Goal: Task Accomplishment & Management: Complete application form

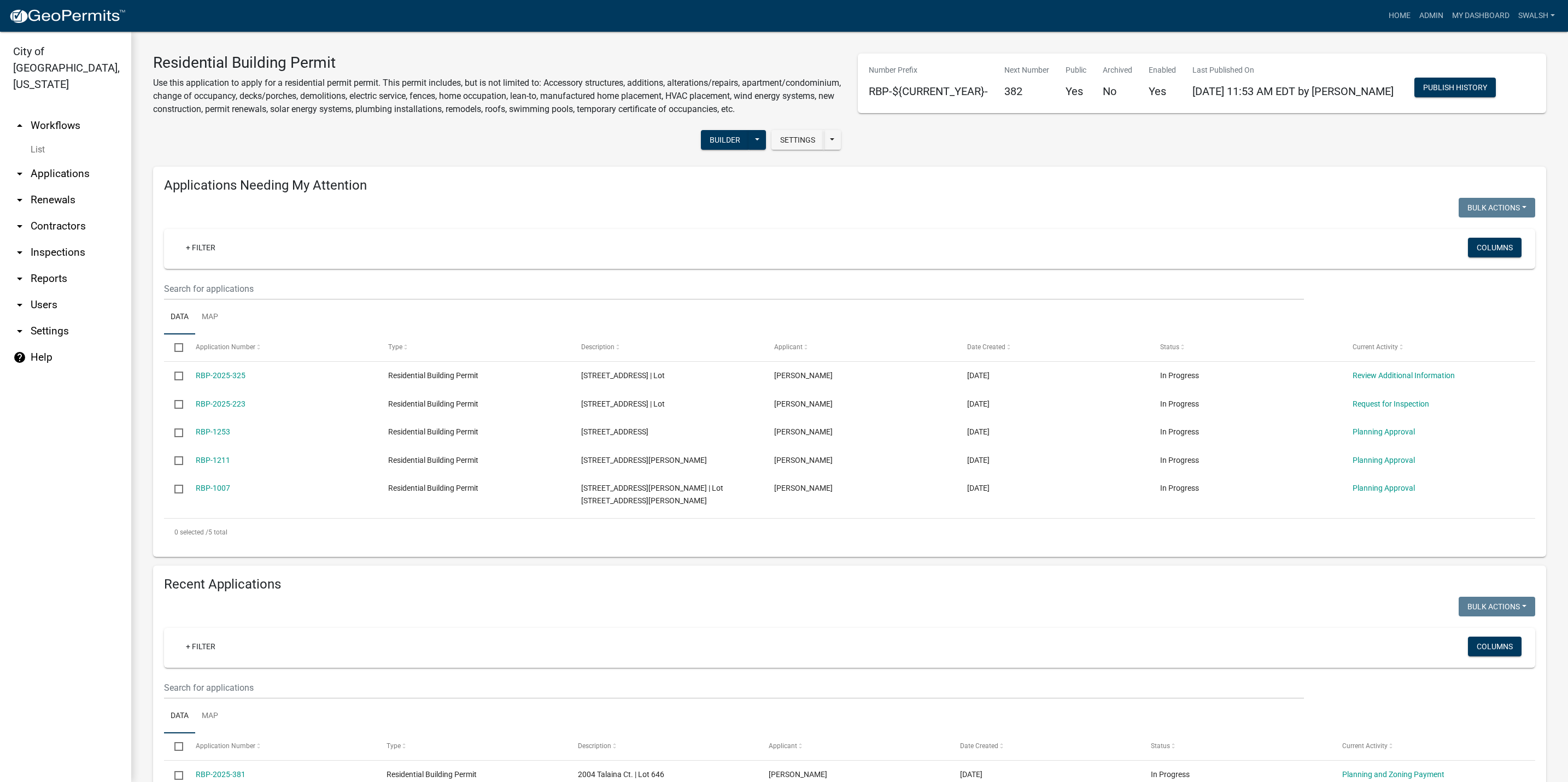
click at [87, 113] on link "arrow_drop_up Workflows" at bounding box center [65, 126] width 131 height 26
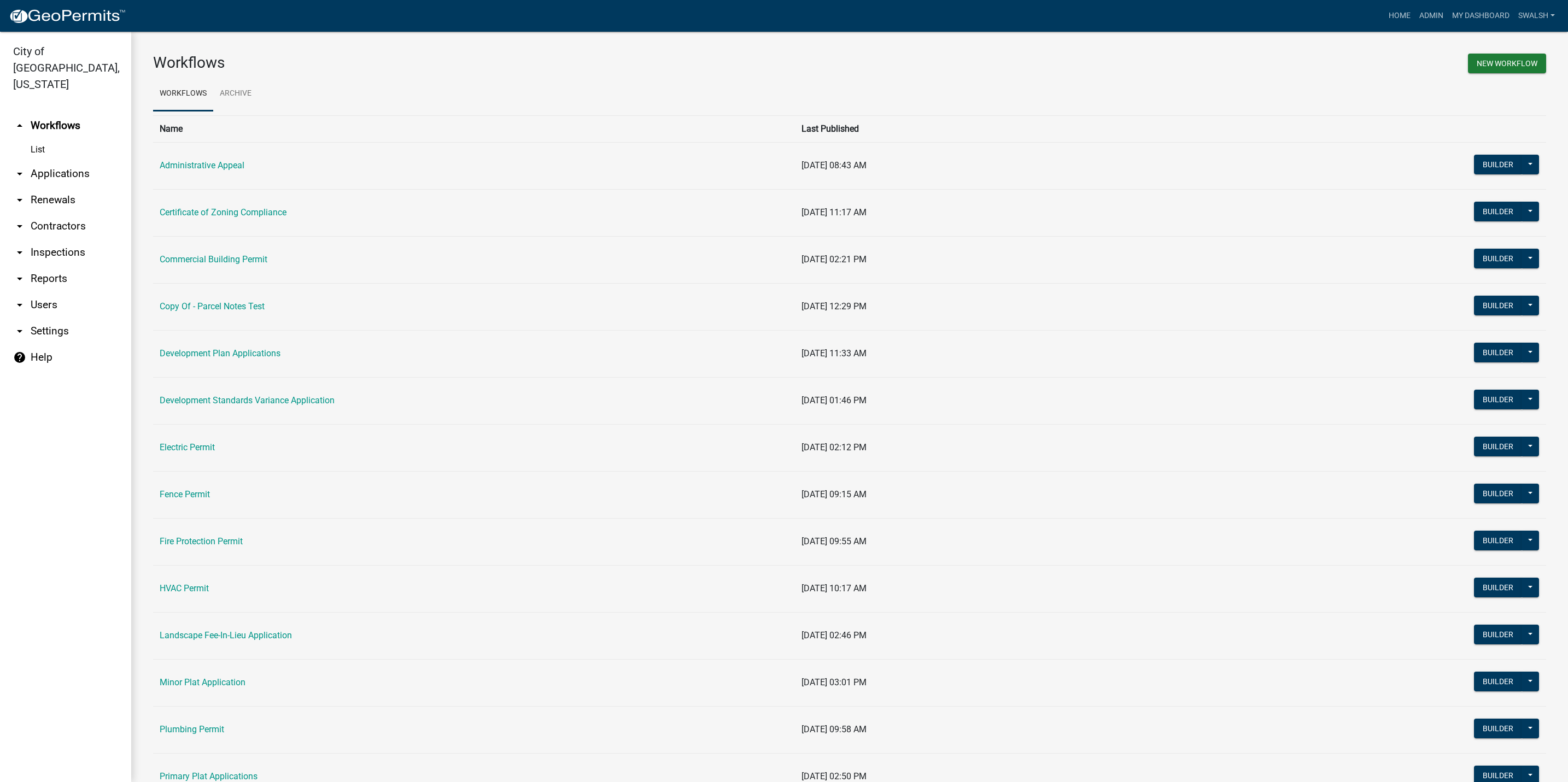
drag, startPoint x: 215, startPoint y: 362, endPoint x: 215, endPoint y: 345, distance: 17.0
click at [215, 358] on td "Development Plan Applications" at bounding box center [474, 354] width 642 height 47
click at [215, 353] on link "Development Plan Applications" at bounding box center [220, 354] width 121 height 10
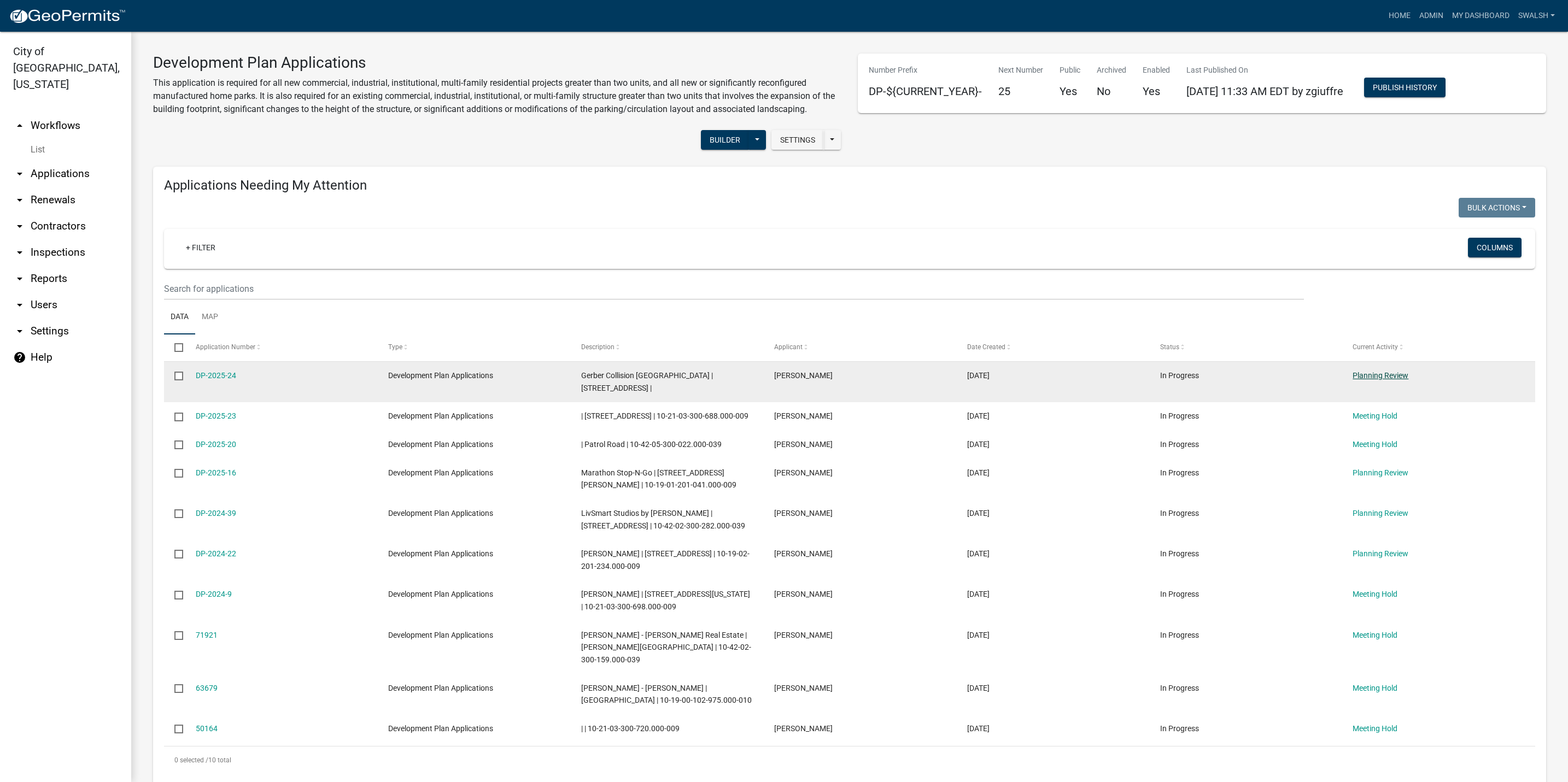
click at [1370, 376] on link "Planning Review" at bounding box center [1381, 376] width 56 height 9
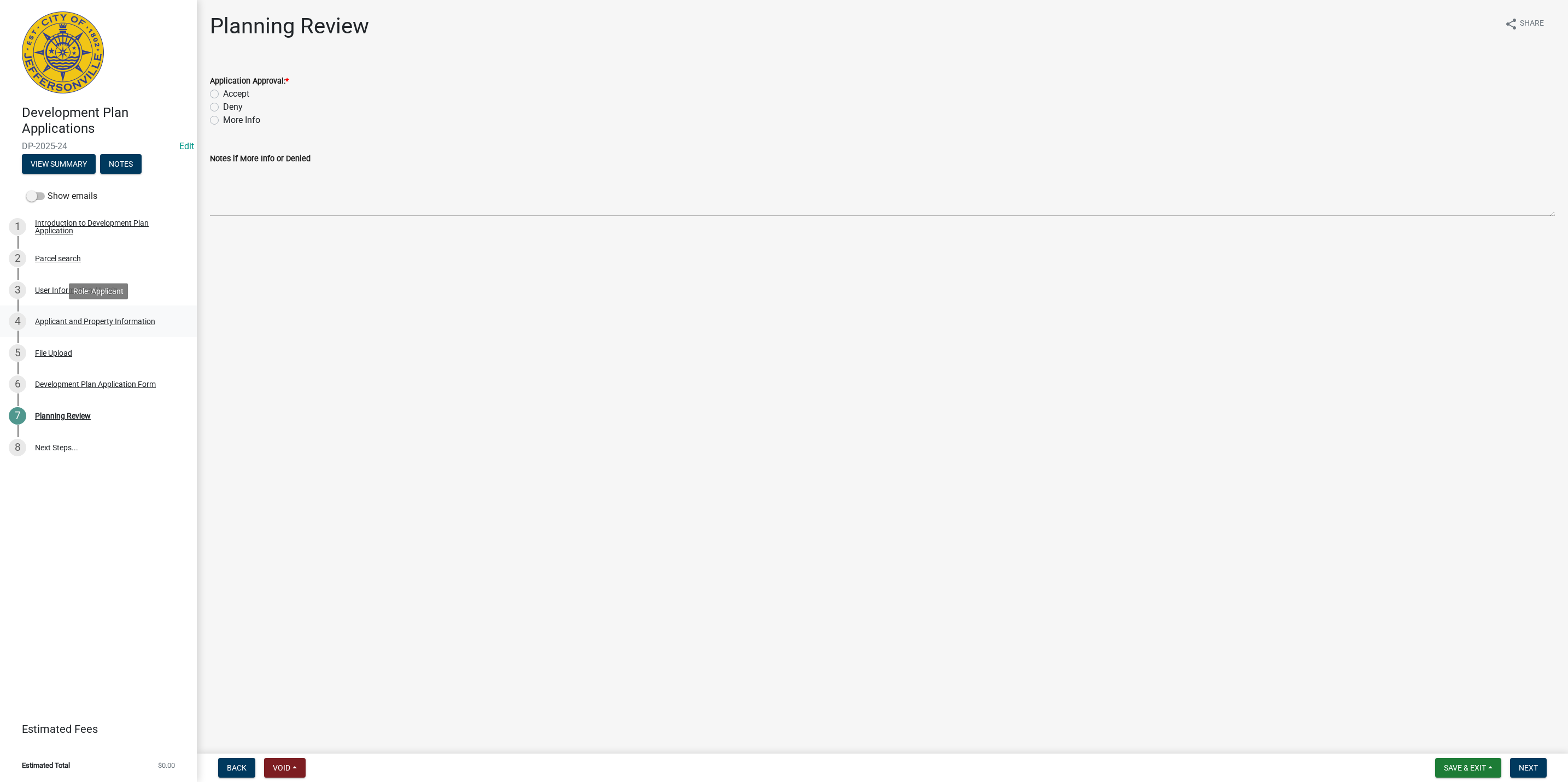
click at [105, 327] on div "4 Applicant and Property Information" at bounding box center [94, 321] width 171 height 18
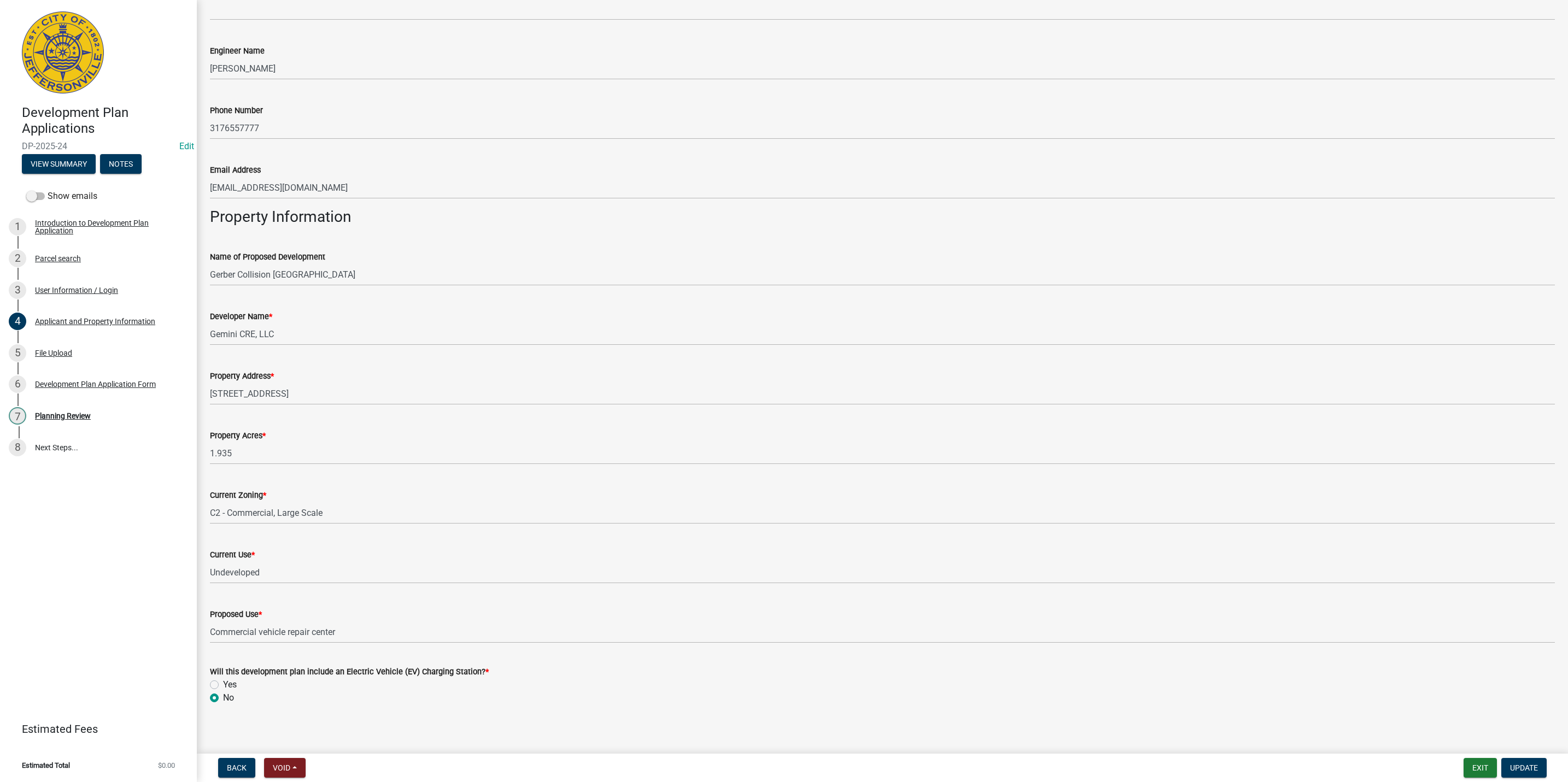
scroll to position [510, 0]
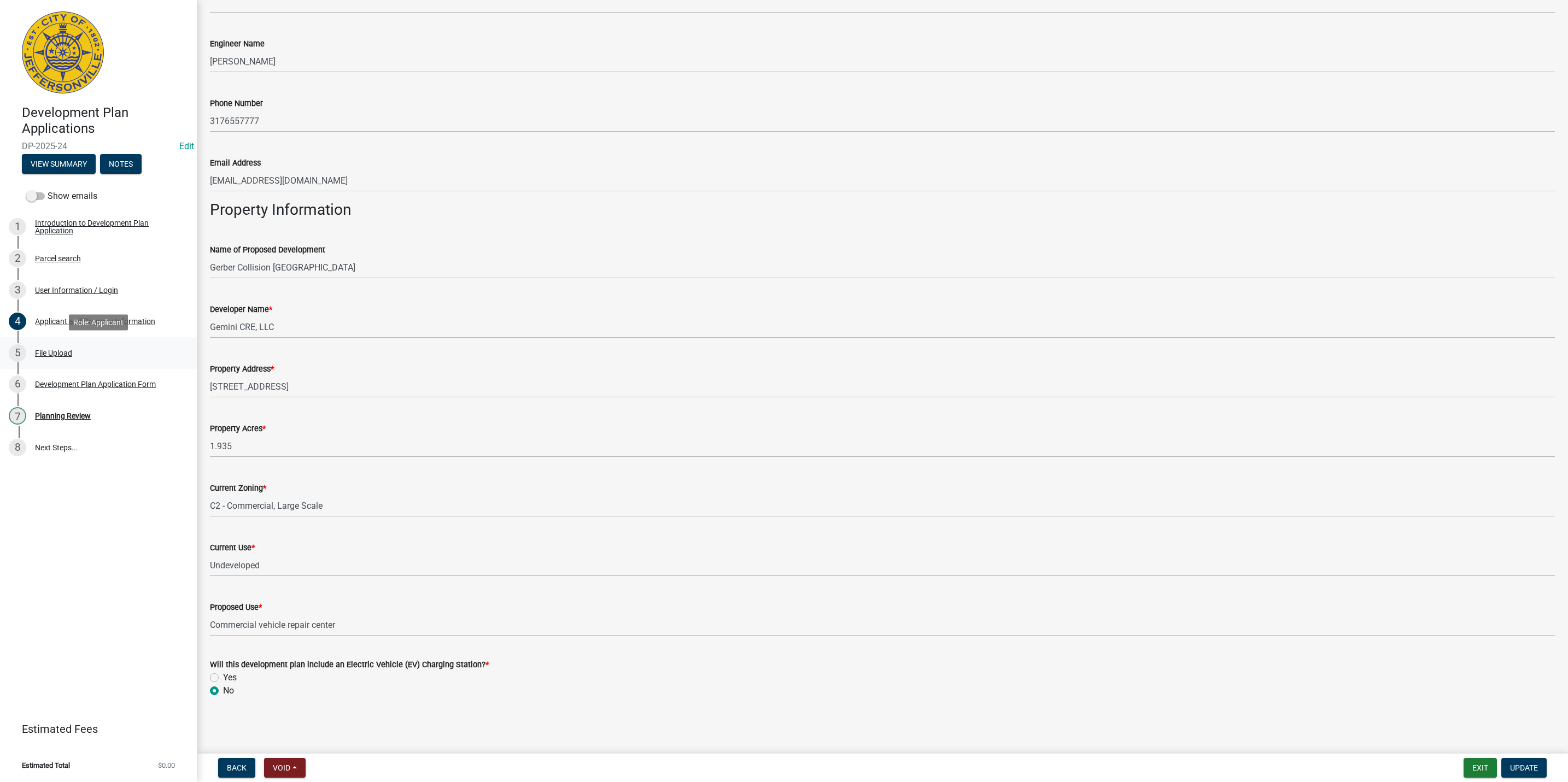
click at [81, 350] on div "5 File Upload" at bounding box center [94, 353] width 171 height 18
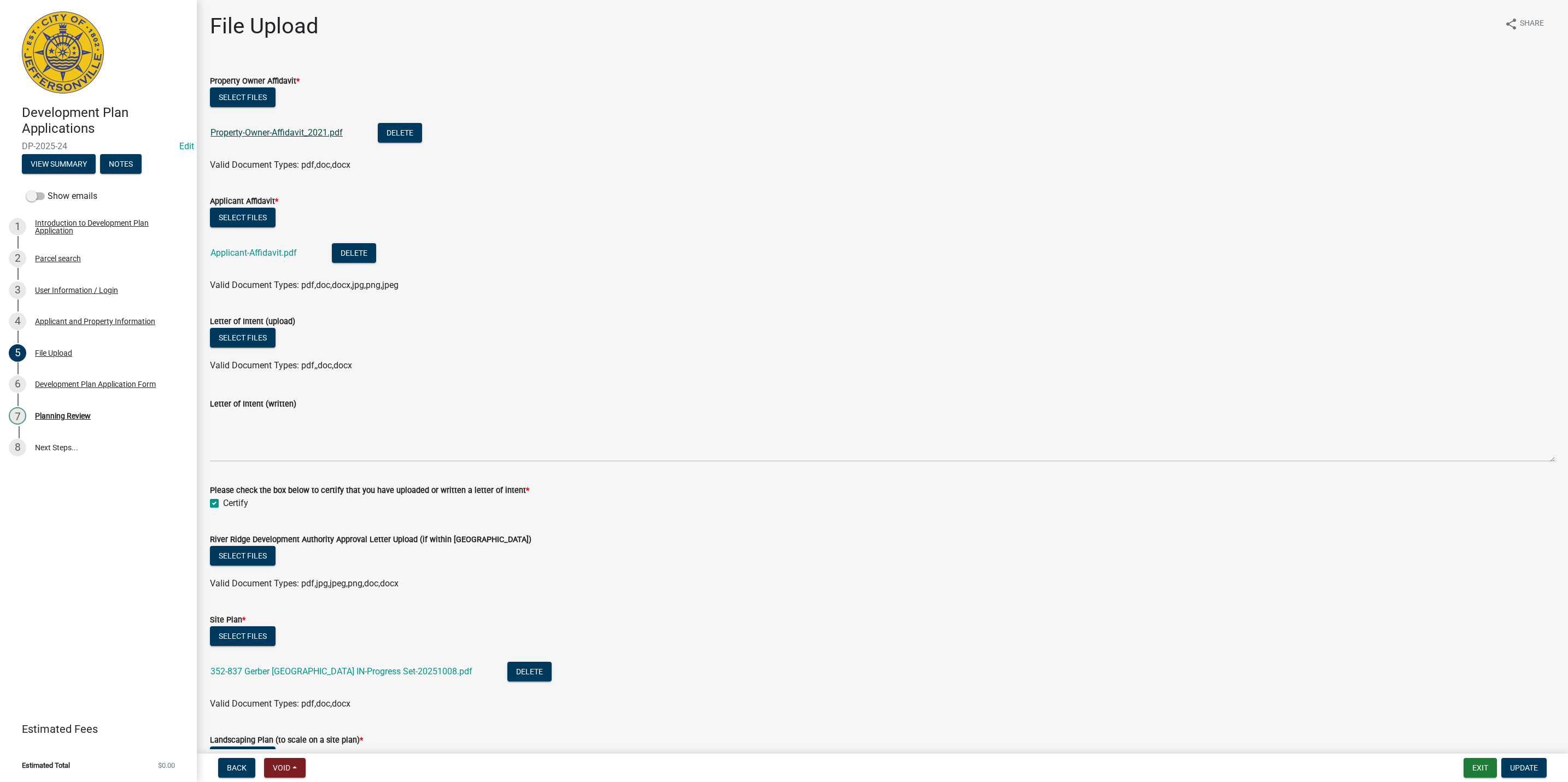
click at [309, 132] on link "Property-Owner-Affidavit_2021.pdf" at bounding box center [276, 133] width 133 height 10
click at [261, 247] on link "Applicant-Affidavit.pdf" at bounding box center [253, 253] width 86 height 10
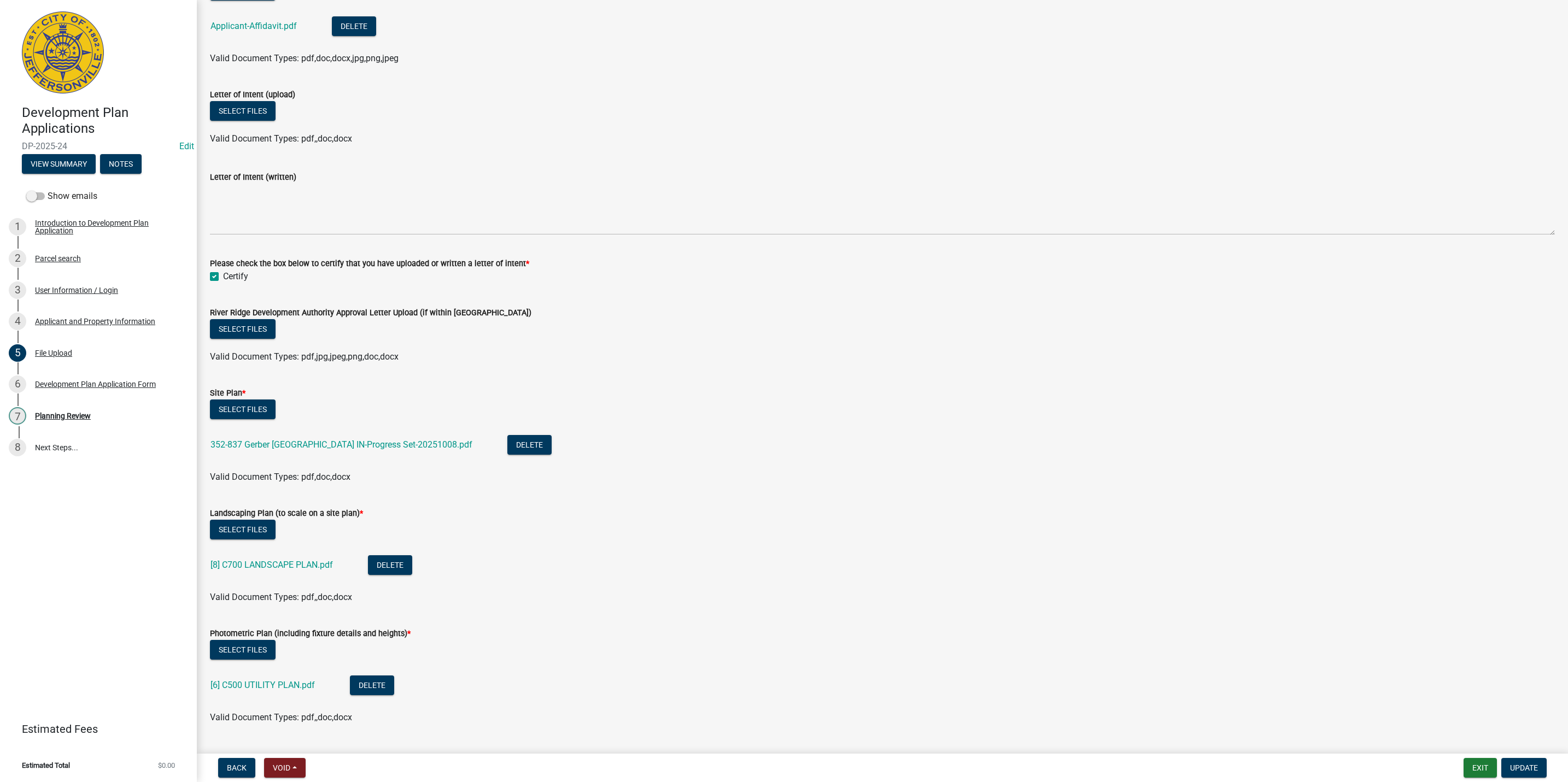
scroll to position [246, 0]
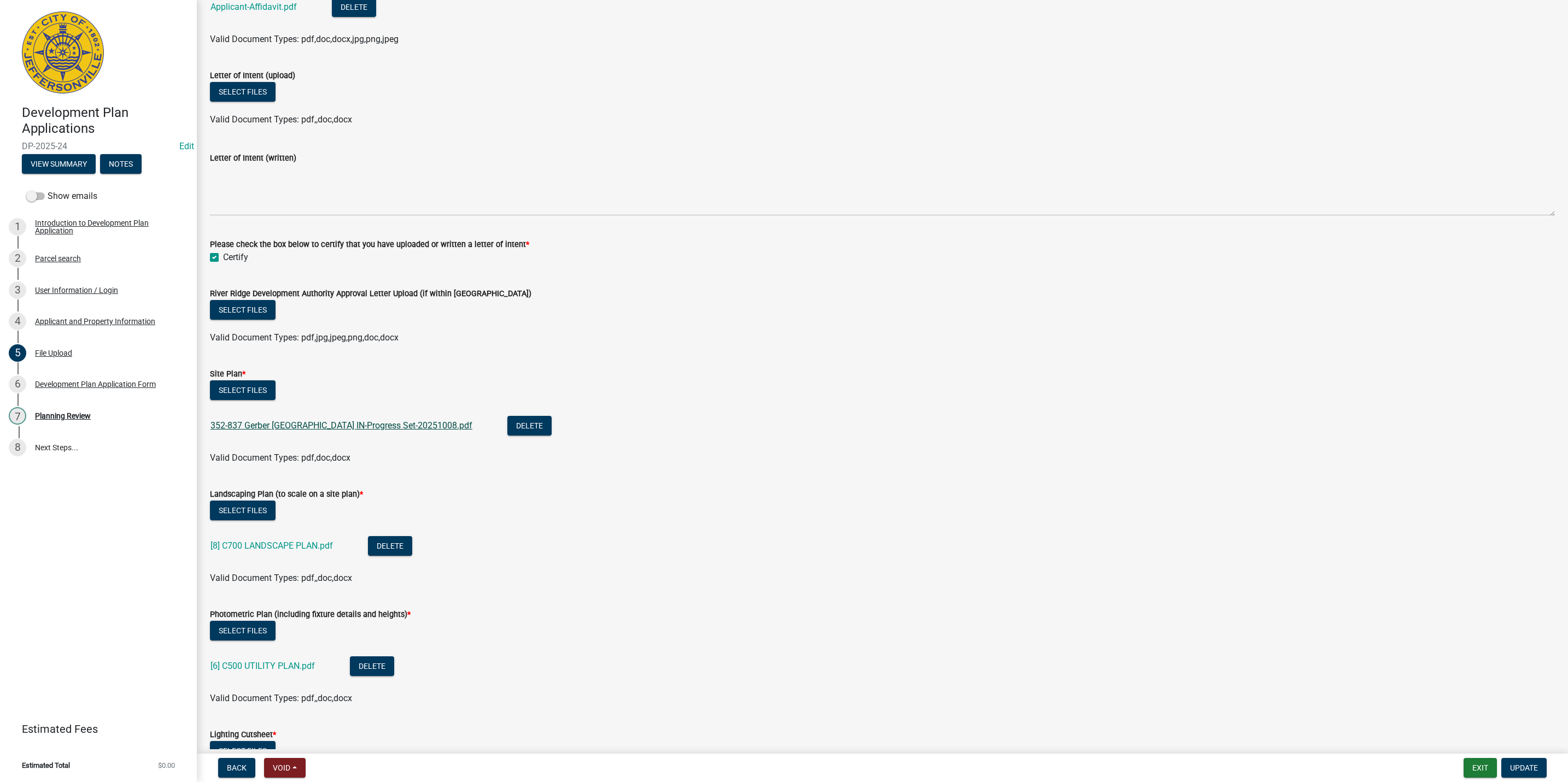
click at [387, 422] on link "352-837 Gerber [GEOGRAPHIC_DATA] IN-Progress Set-20251008.pdf" at bounding box center [341, 425] width 262 height 10
click at [308, 543] on a_C700_LANDSCAPE_PLAN_aeab84eb-ed41-472b-ab1f-550957f02e7c "[8] C700 LANDSCAPE PLAN.pdf" at bounding box center [271, 545] width 122 height 10
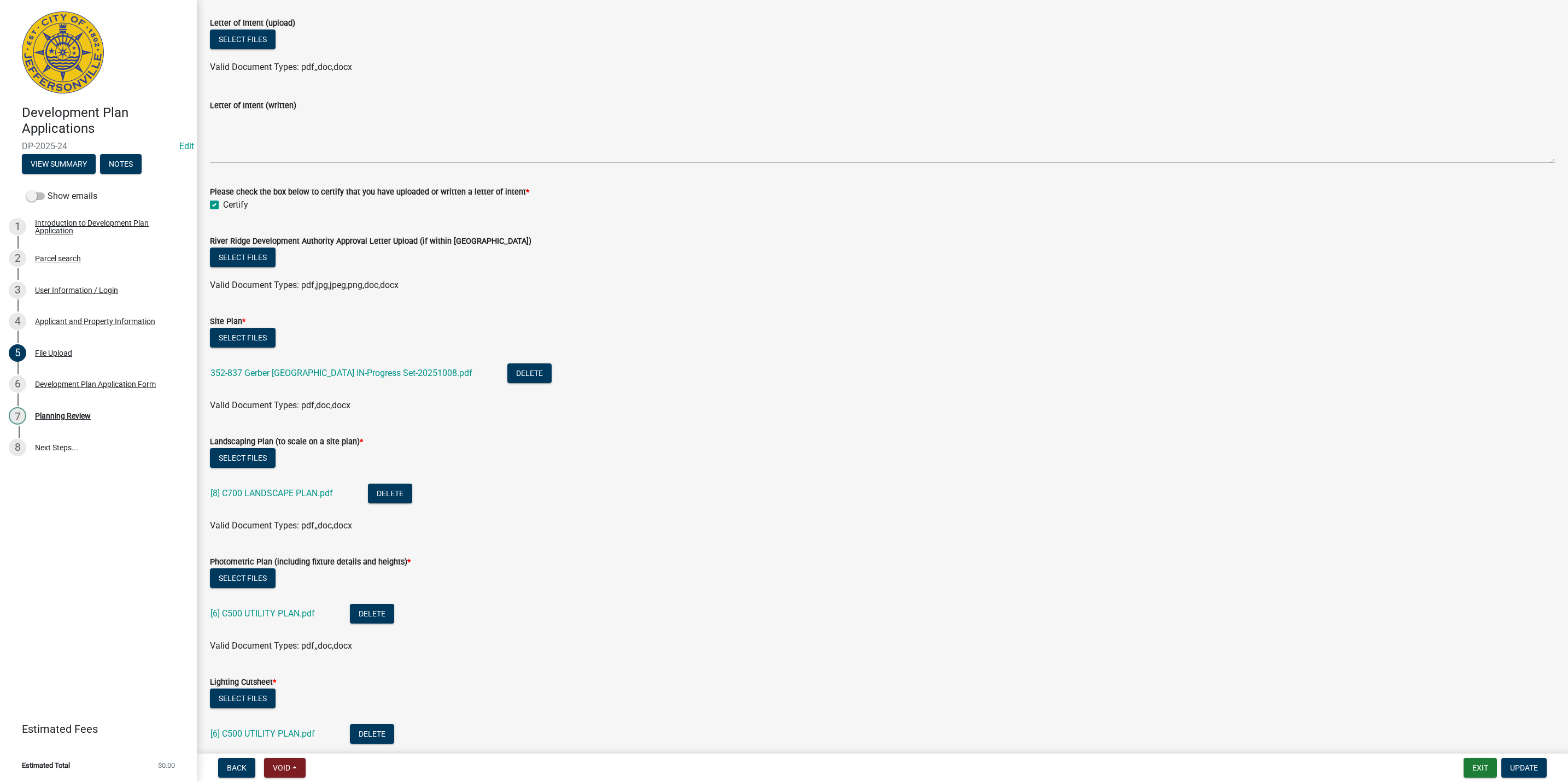
scroll to position [328, 0]
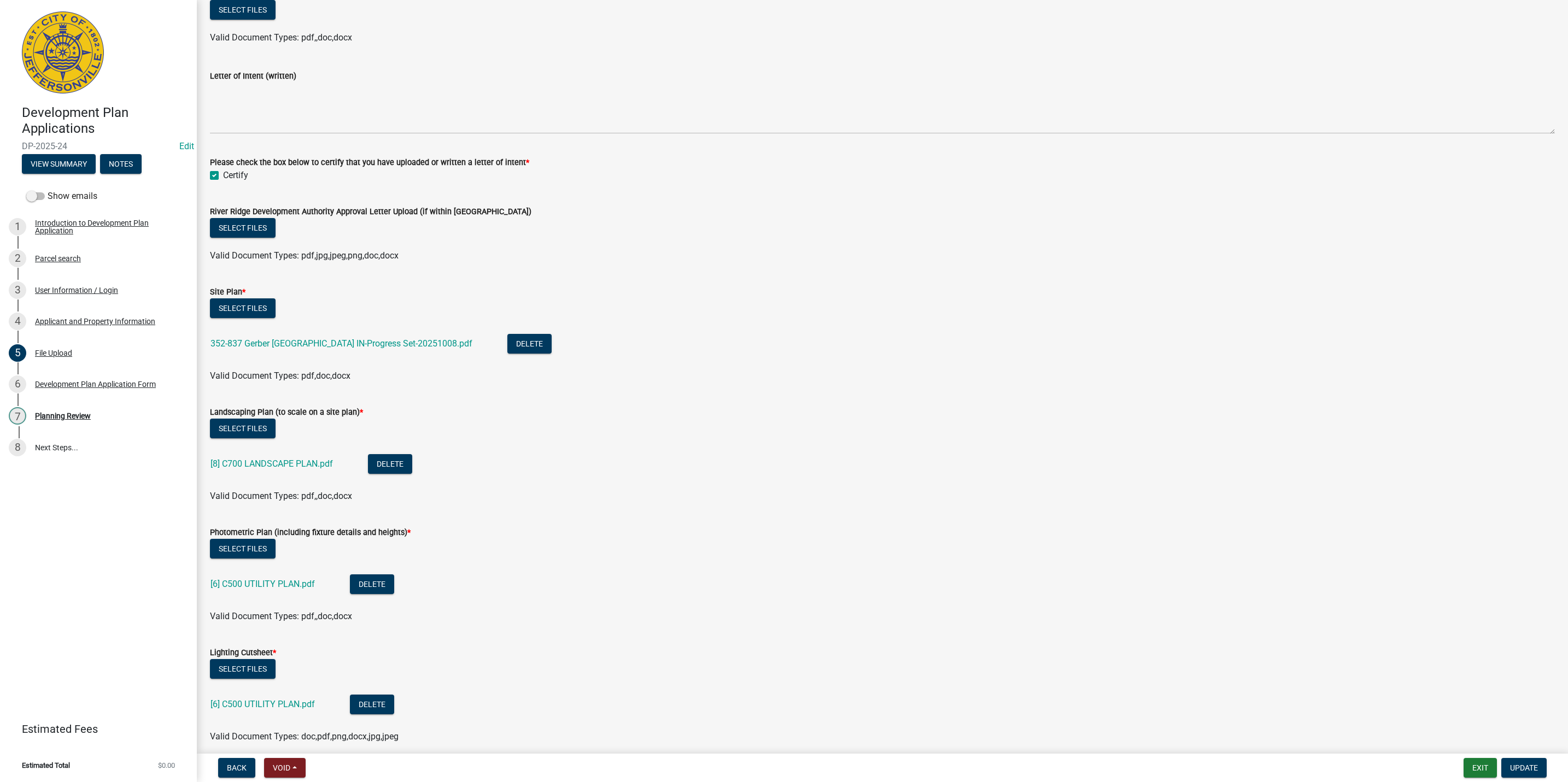
click at [295, 589] on div "[6] C500 UTILITY PLAN.pdf" at bounding box center [271, 586] width 122 height 23
click at [294, 588] on a_C500_UTILITY_PLAN_1f0b80b2-ed9f-4cf3-b8fb-990a553f550b "[6] C500 UTILITY PLAN.pdf" at bounding box center [262, 584] width 105 height 10
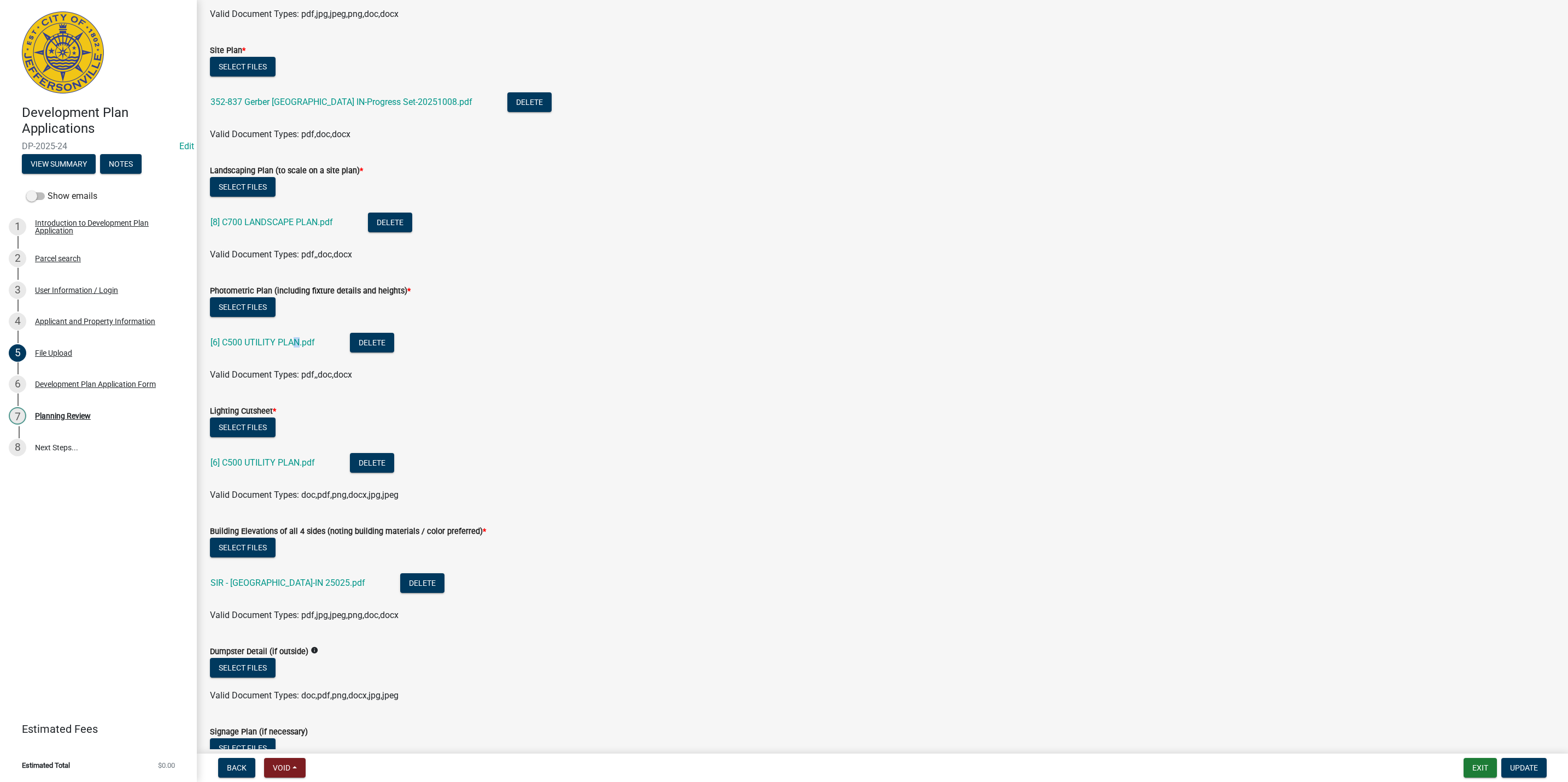
scroll to position [574, 0]
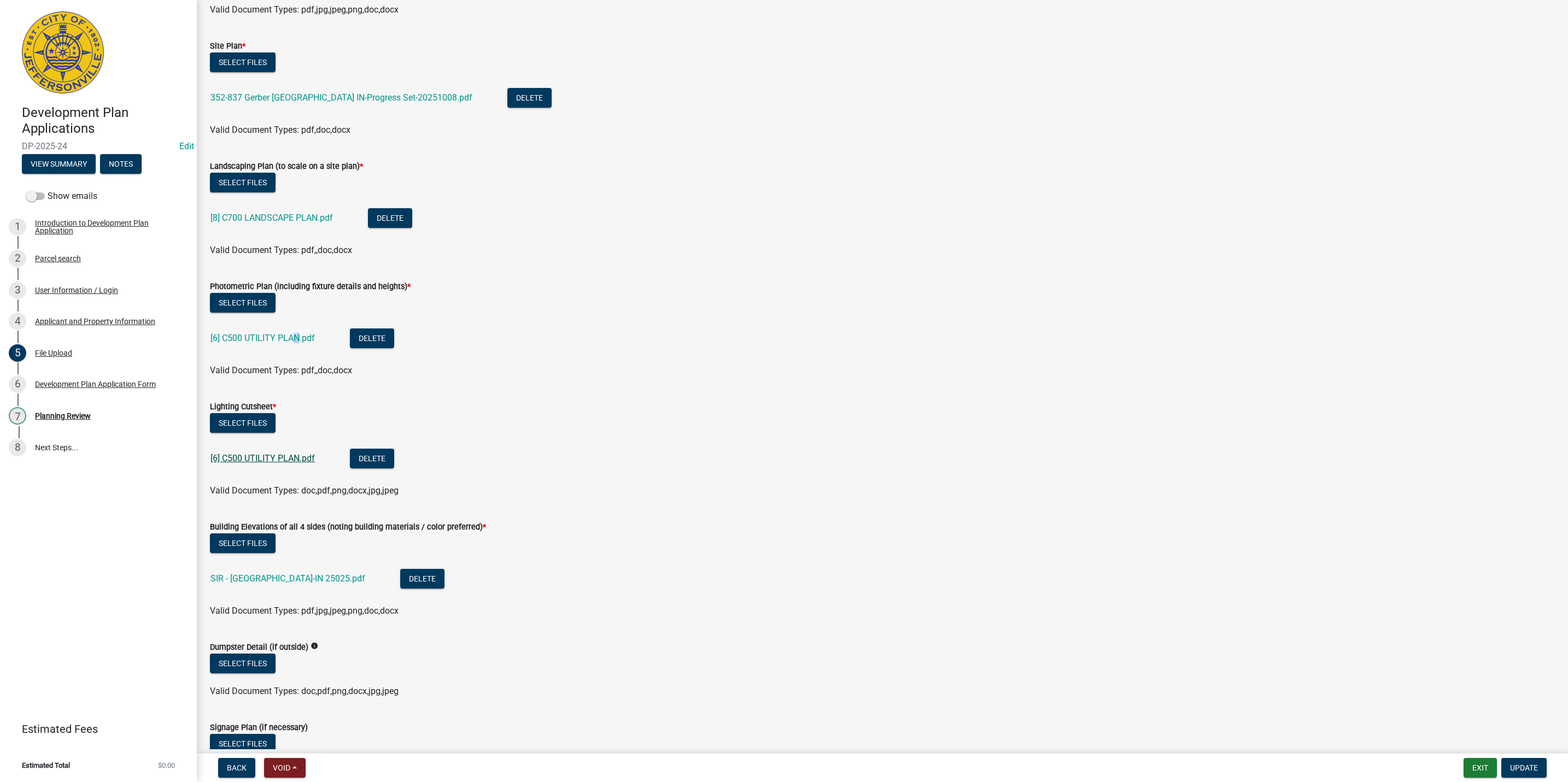
click at [289, 456] on a_C500_UTILITY_PLAN_ae880994-d017-48db-824f-f54d8fac3fbf "[6] C500 UTILITY PLAN.pdf" at bounding box center [262, 458] width 105 height 10
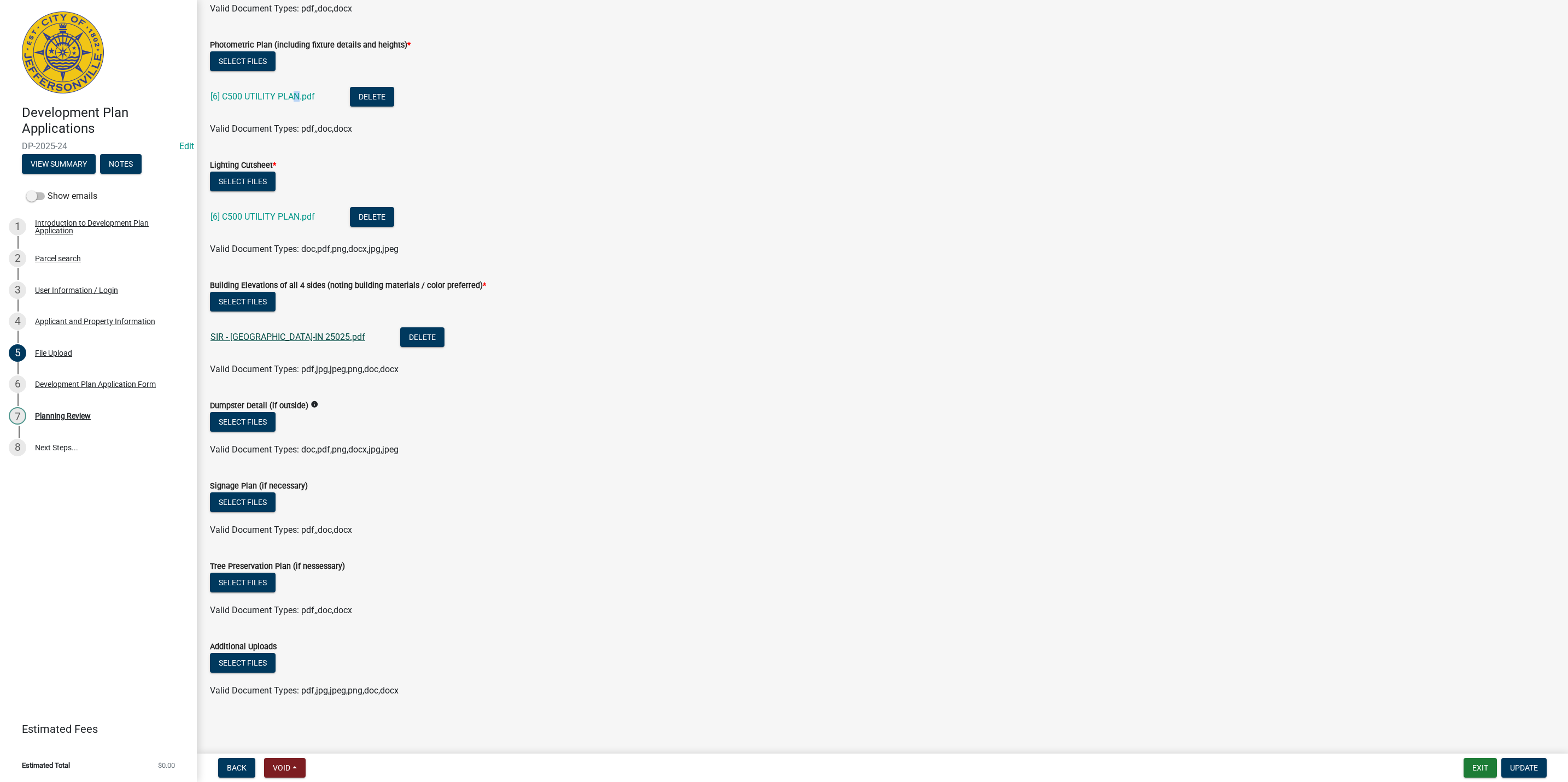
click at [275, 337] on link "SIR - [GEOGRAPHIC_DATA]-IN 25025.pdf" at bounding box center [287, 337] width 155 height 10
click at [133, 382] on div "Development Plan Application Form" at bounding box center [95, 384] width 121 height 7
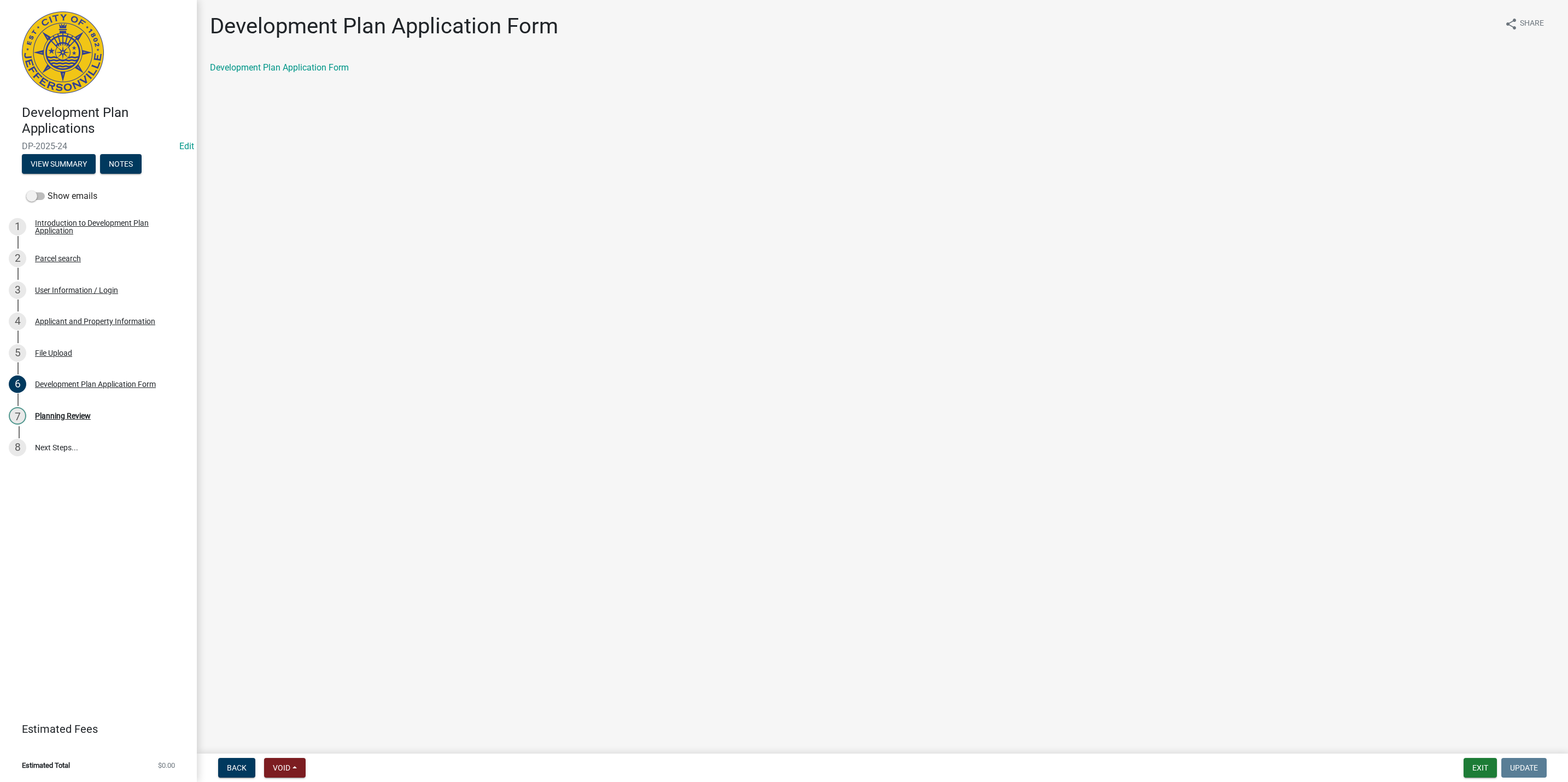
click at [287, 74] on div "Development Plan Application Form" at bounding box center [883, 68] width 1345 height 13
click at [286, 72] on link "Development Plan Application Form" at bounding box center [280, 67] width 139 height 10
click at [66, 418] on div "Planning Review" at bounding box center [63, 416] width 56 height 7
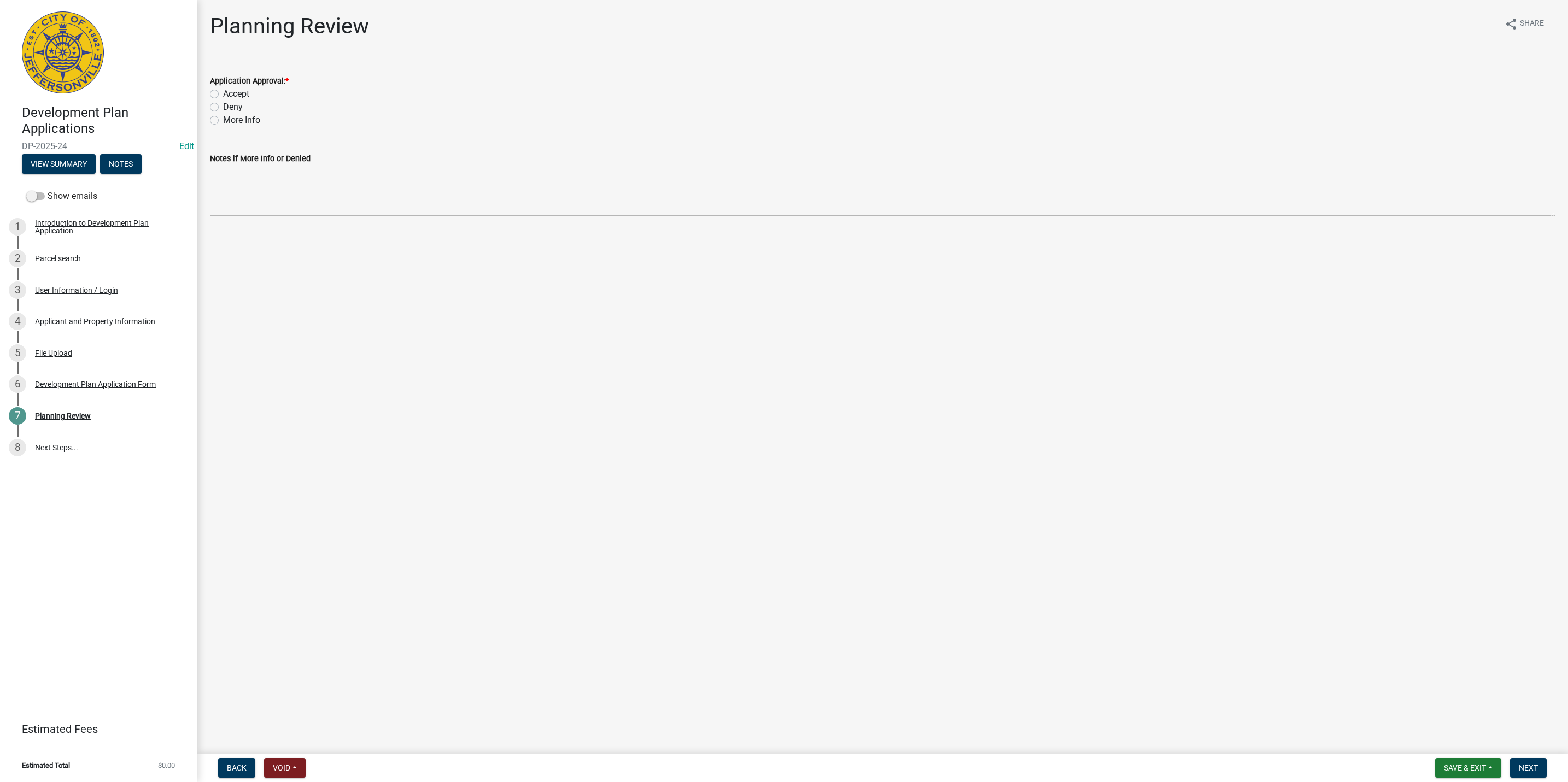
click at [261, 120] on div "More Info" at bounding box center [883, 120] width 1345 height 13
click at [232, 123] on label "More Info" at bounding box center [242, 120] width 37 height 13
click at [230, 121] on input "More Info" at bounding box center [227, 117] width 7 height 7
radio input "true"
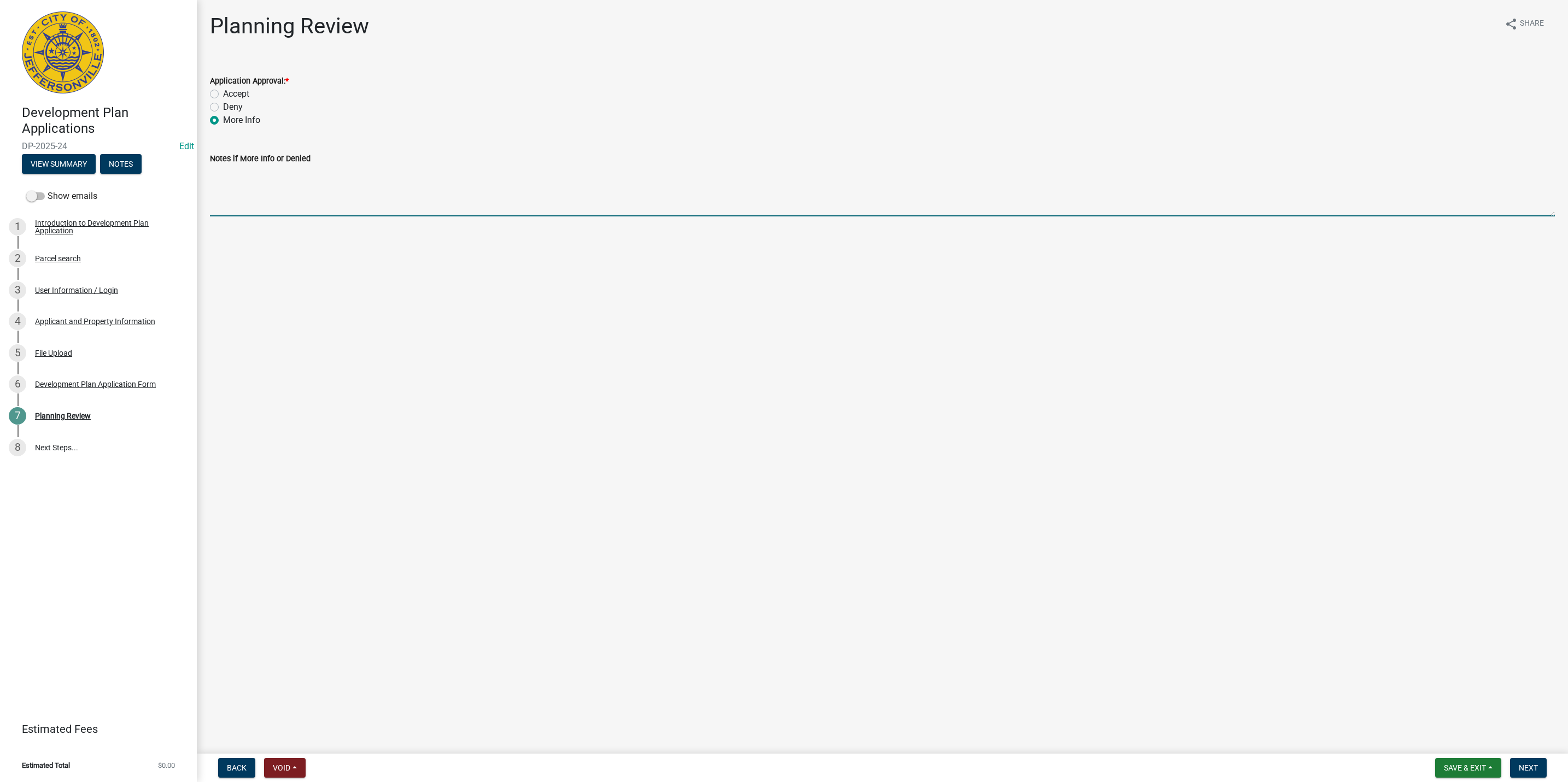
click at [237, 176] on textarea "Notes if More Info or Denied" at bounding box center [883, 190] width 1345 height 51
type textarea "W"
click at [647, 180] on textarea "Before we can accept this application, please submit the missing information to…" at bounding box center [883, 190] width 1345 height 51
click at [219, 198] on textarea "Before we can accept this application, please submit the missing information to…" at bounding box center [883, 190] width 1345 height 51
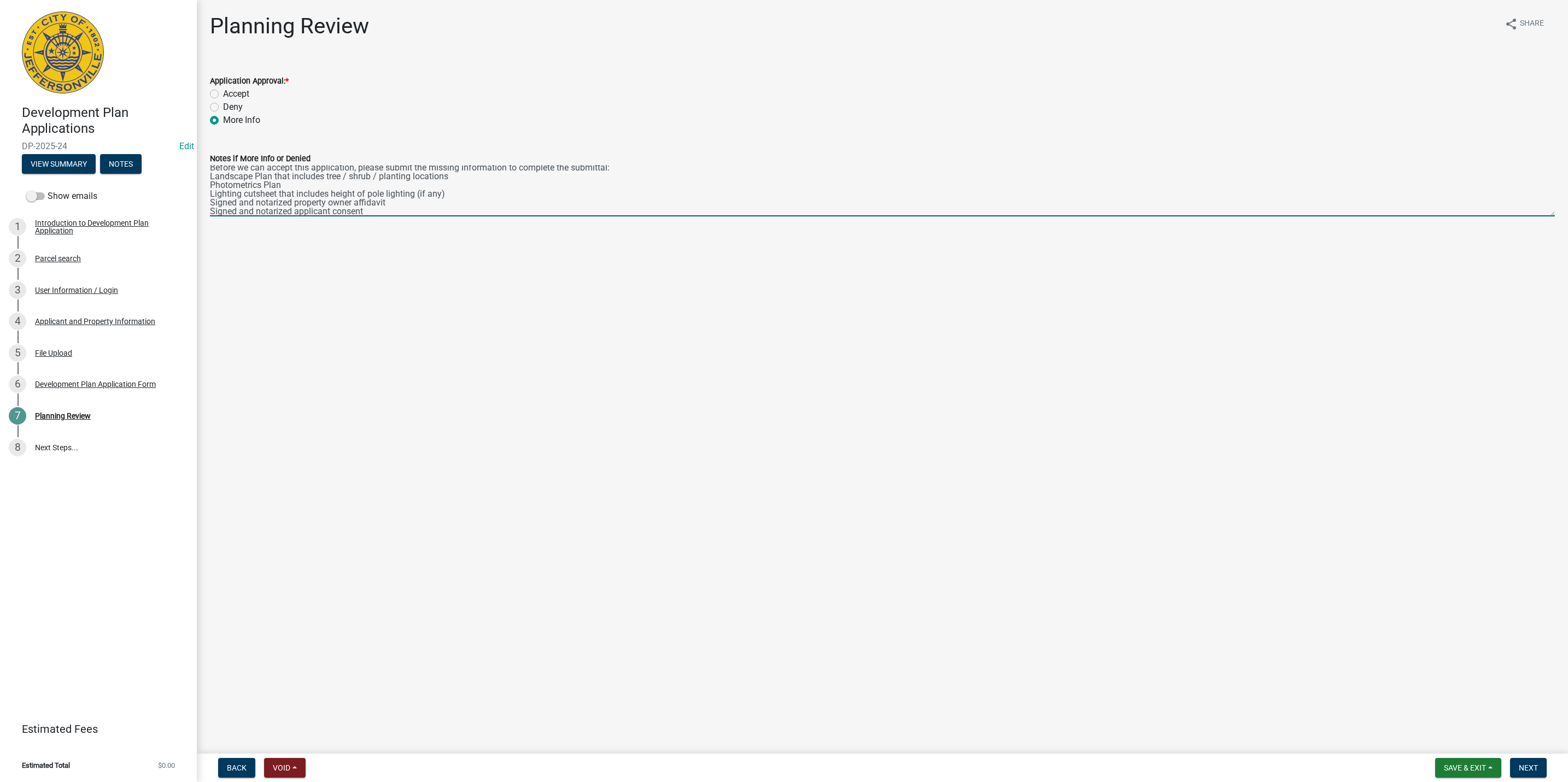
click at [476, 209] on textarea "Before we can accept this application, please submit the missing information to…" at bounding box center [883, 190] width 1345 height 51
type textarea "Before we can accept this application, please submit the missing information to…"
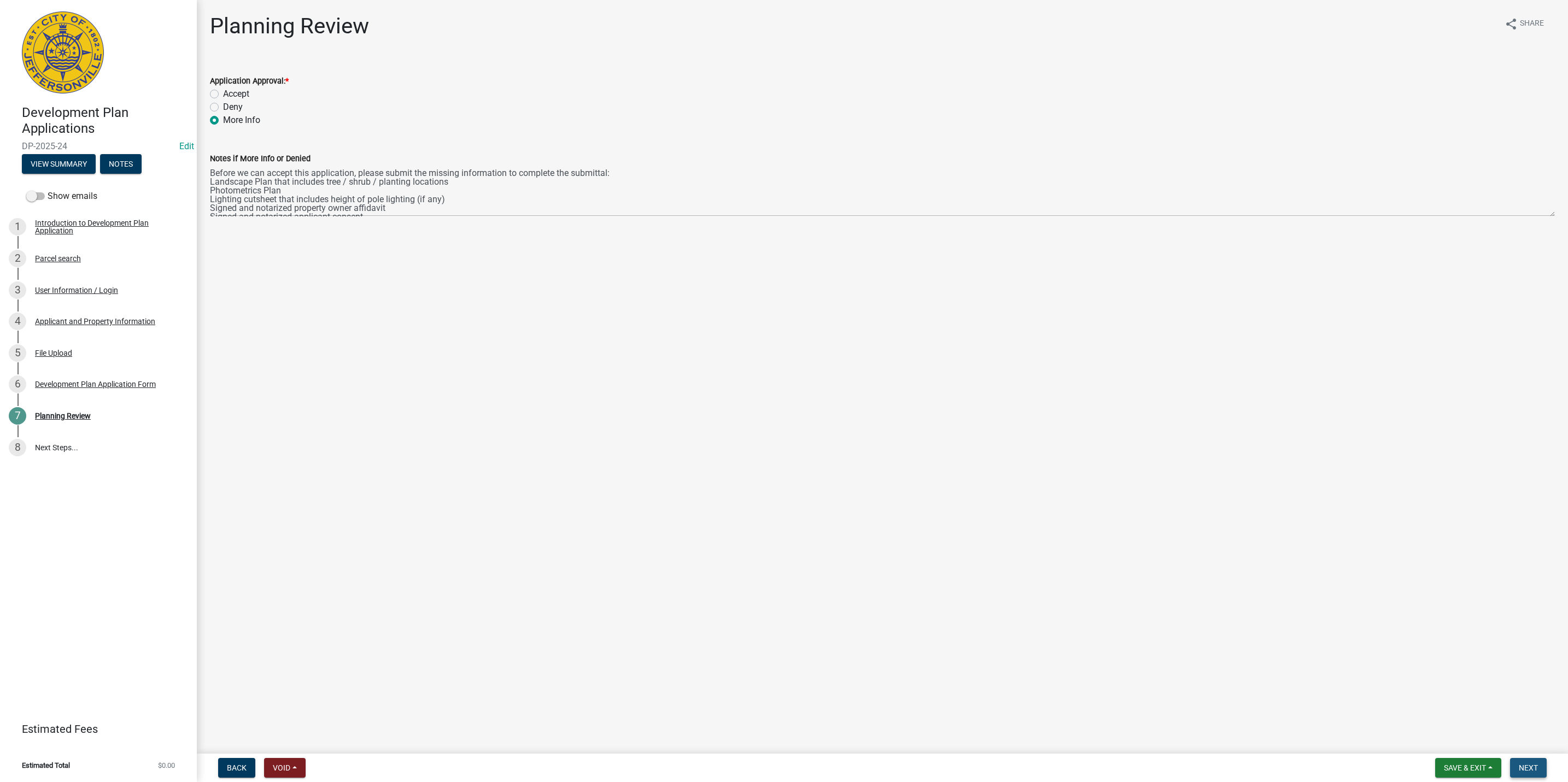
click at [1539, 775] on button "Next" at bounding box center [1528, 768] width 37 height 20
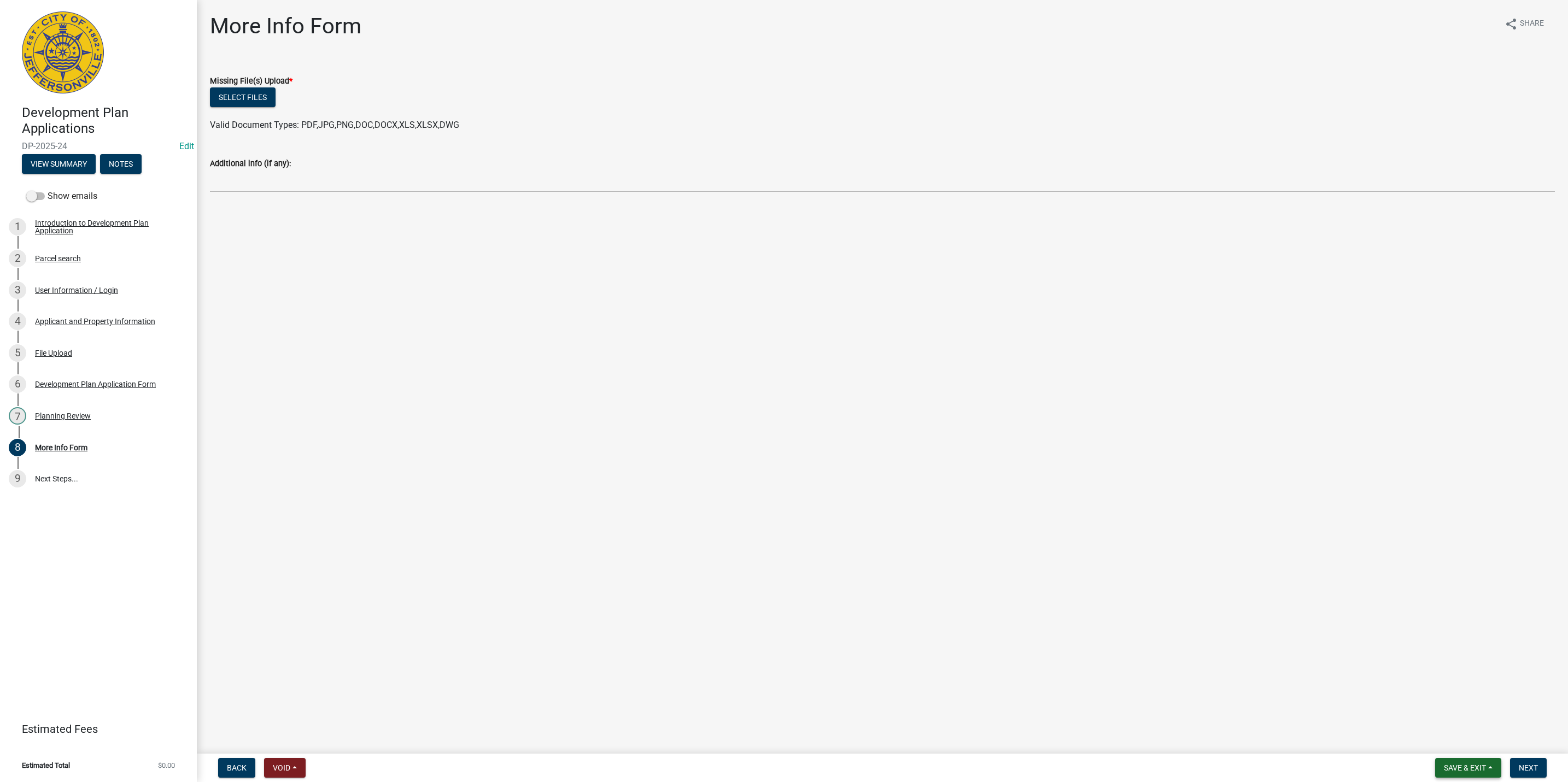
click at [1450, 762] on button "Save & Exit" at bounding box center [1468, 768] width 66 height 20
click at [1444, 740] on button "Save & Exit" at bounding box center [1457, 740] width 87 height 26
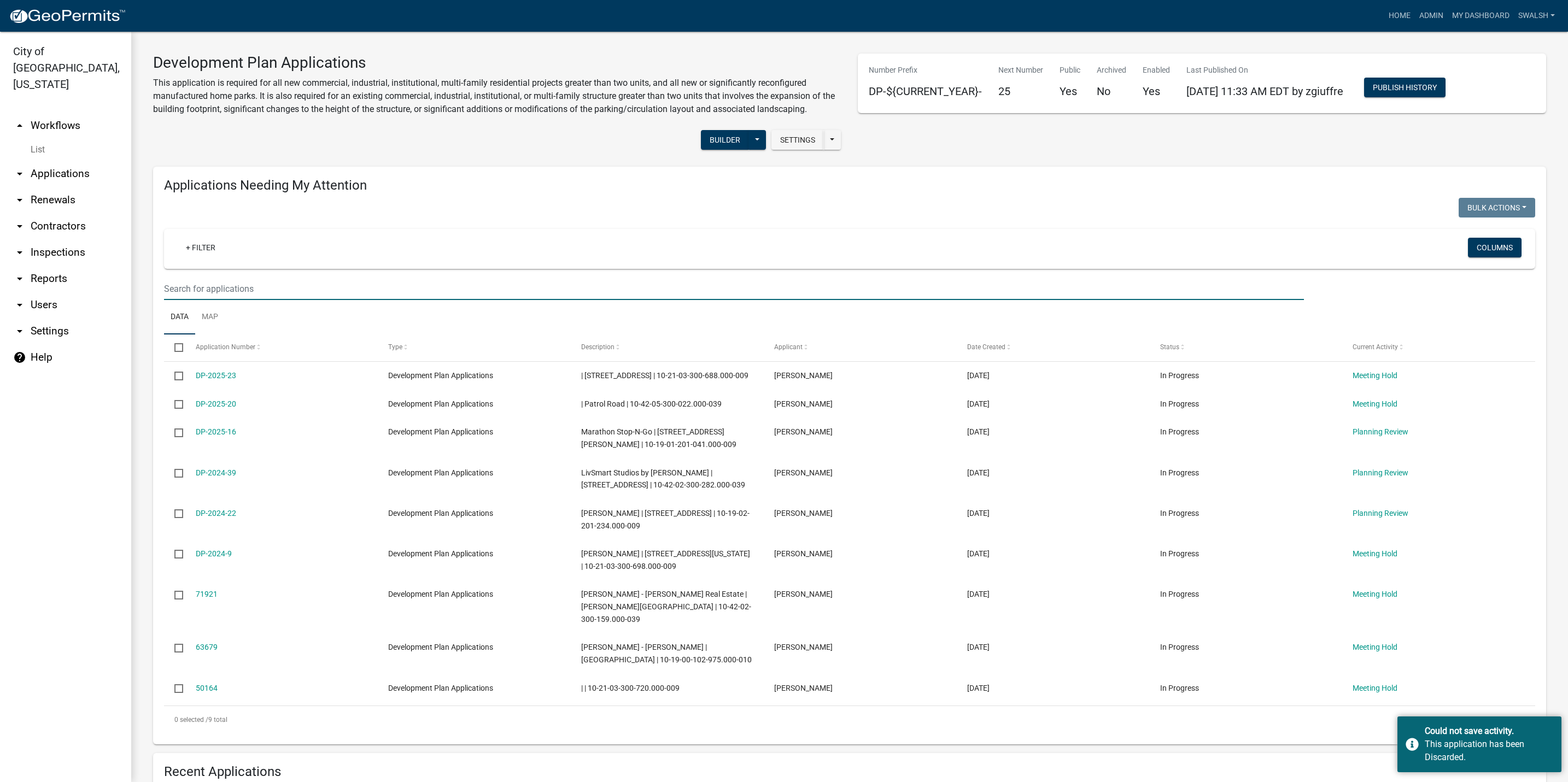
click at [269, 286] on input "text" at bounding box center [734, 288] width 1140 height 23
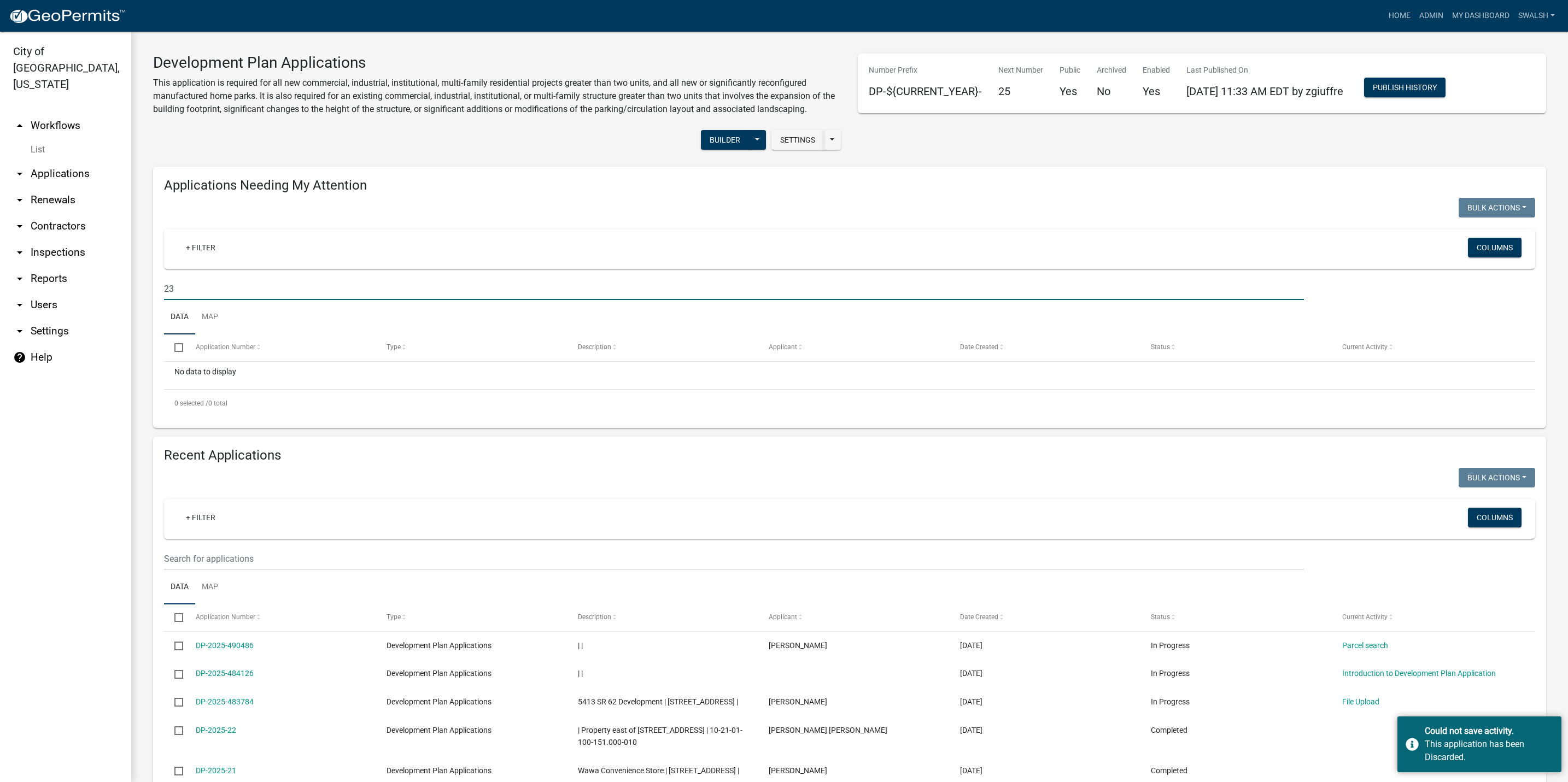
type input "2"
type input "4"
type input "gerber"
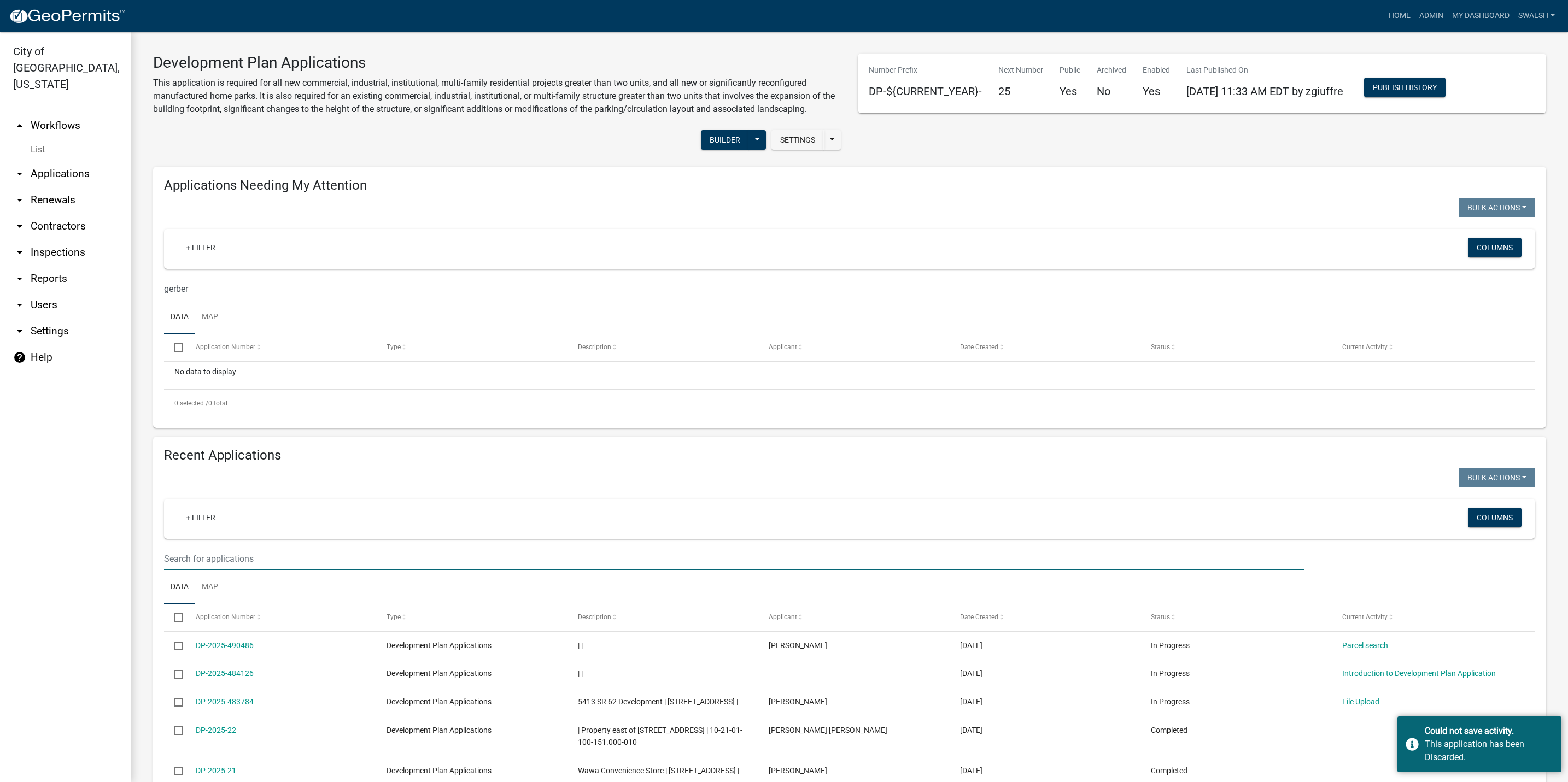
click at [267, 550] on input "text" at bounding box center [734, 559] width 1140 height 23
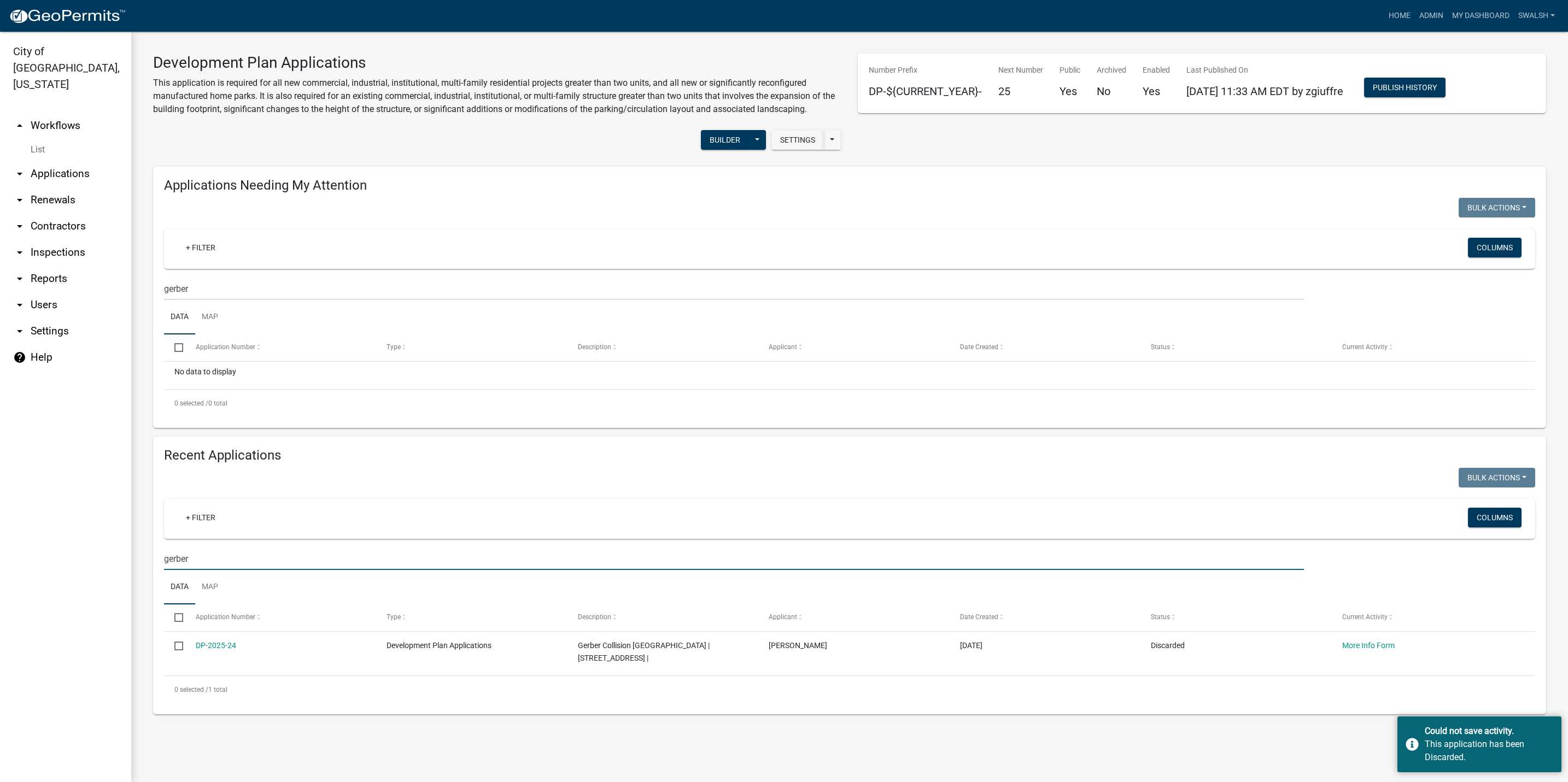
type input "gerber"
